Goal: Transaction & Acquisition: Book appointment/travel/reservation

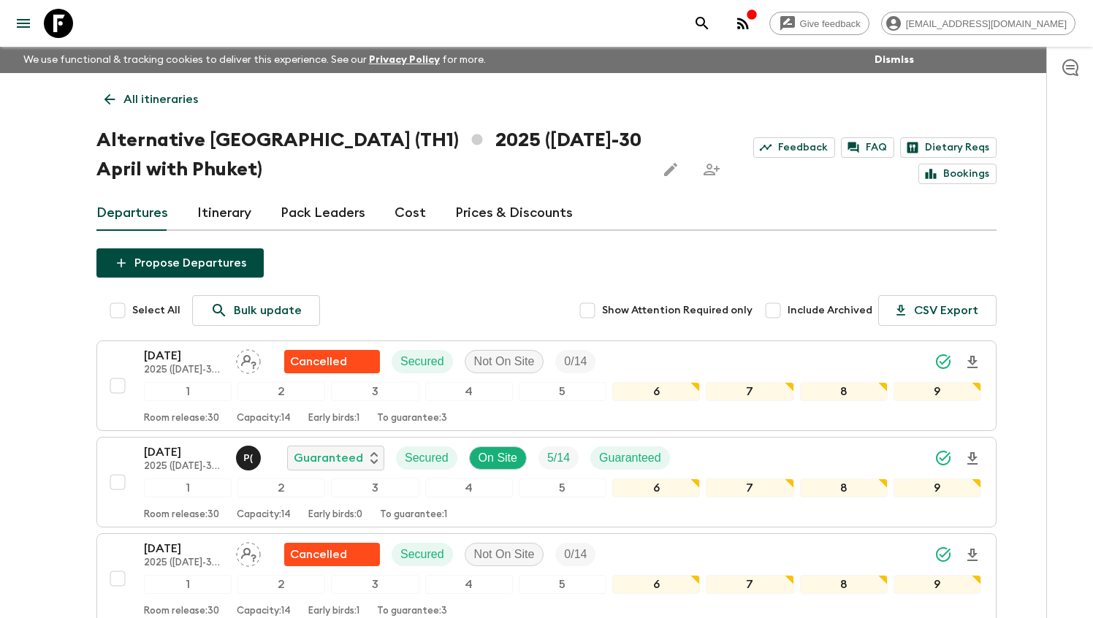
click at [159, 91] on p "All itineraries" at bounding box center [160, 100] width 75 height 18
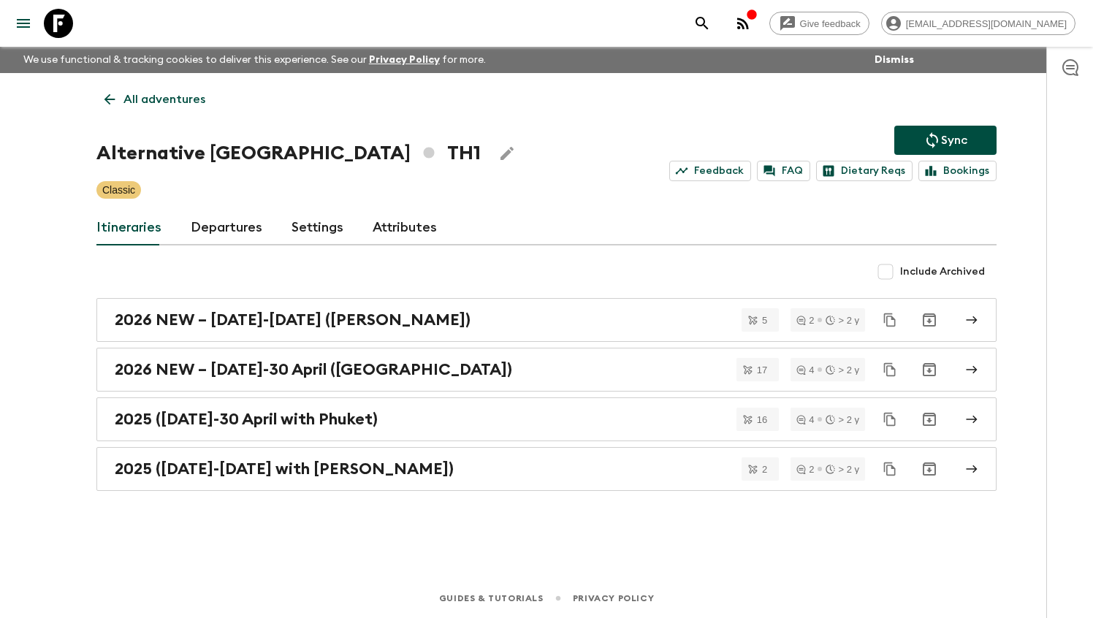
click at [129, 89] on link "All adventures" at bounding box center [154, 99] width 117 height 29
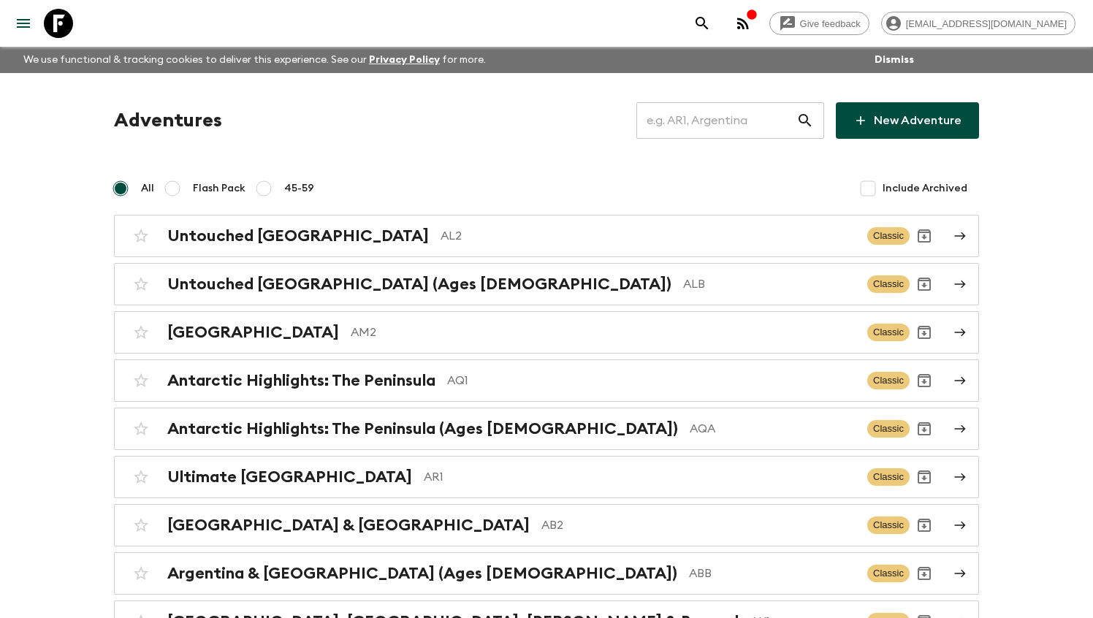
click at [719, 121] on input "text" at bounding box center [716, 120] width 160 height 41
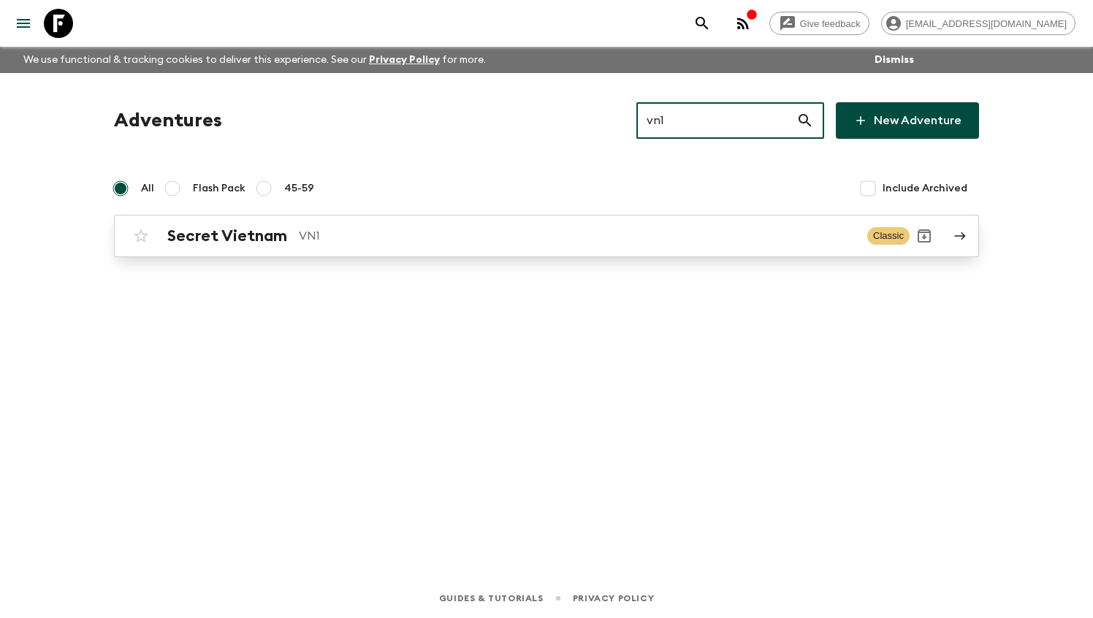
type input "vn1"
click at [495, 243] on p "VN1" at bounding box center [577, 236] width 557 height 18
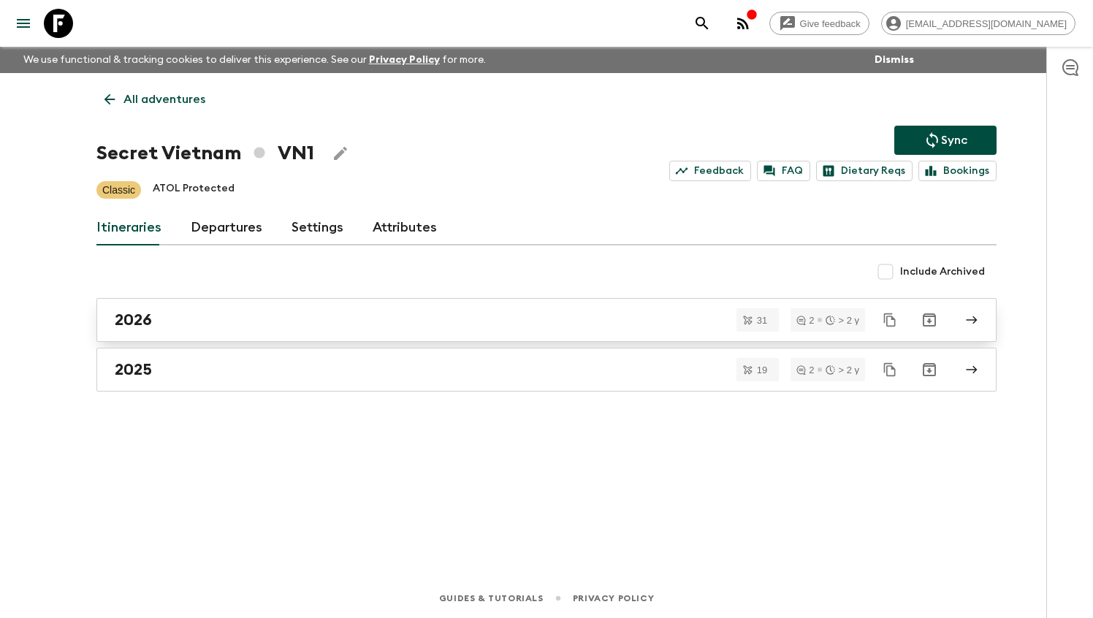
click at [193, 324] on div "2026" at bounding box center [533, 320] width 836 height 19
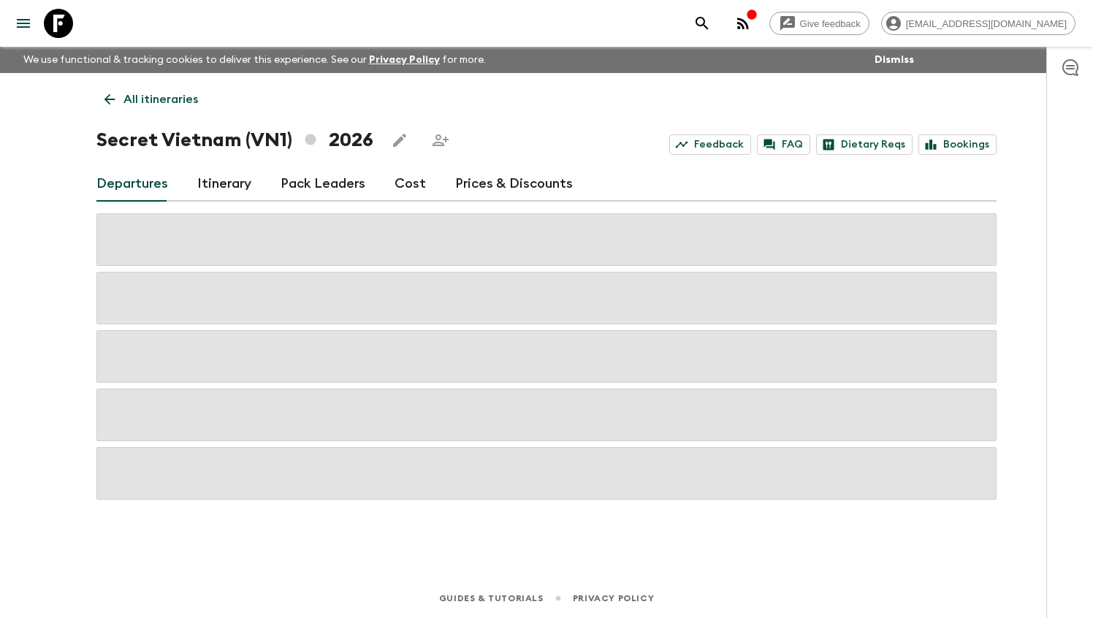
click at [412, 186] on link "Cost" at bounding box center [410, 184] width 31 height 35
